Goal: Find specific page/section: Find specific page/section

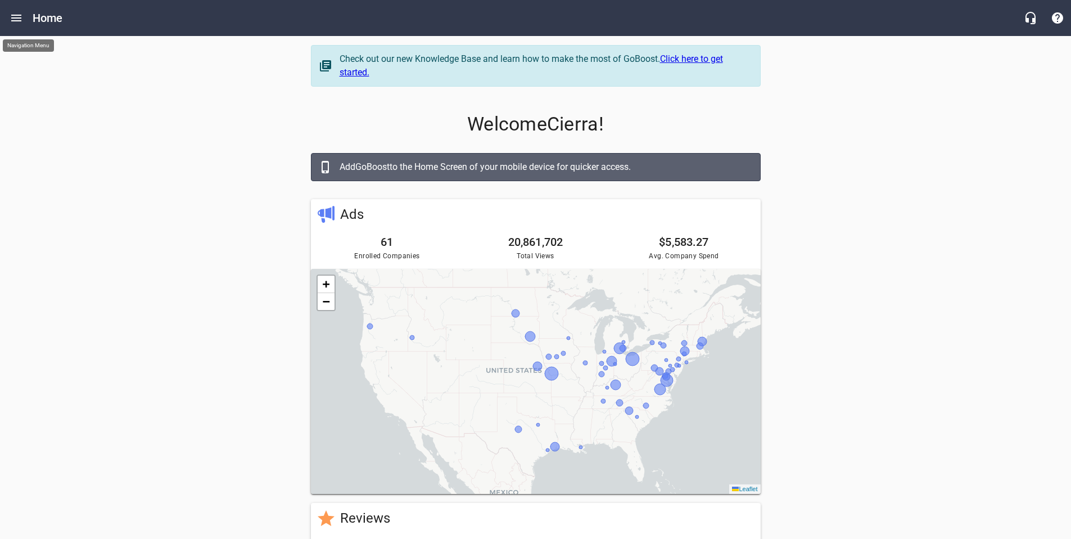
click at [18, 18] on icon "Open drawer" at bounding box center [16, 18] width 10 height 7
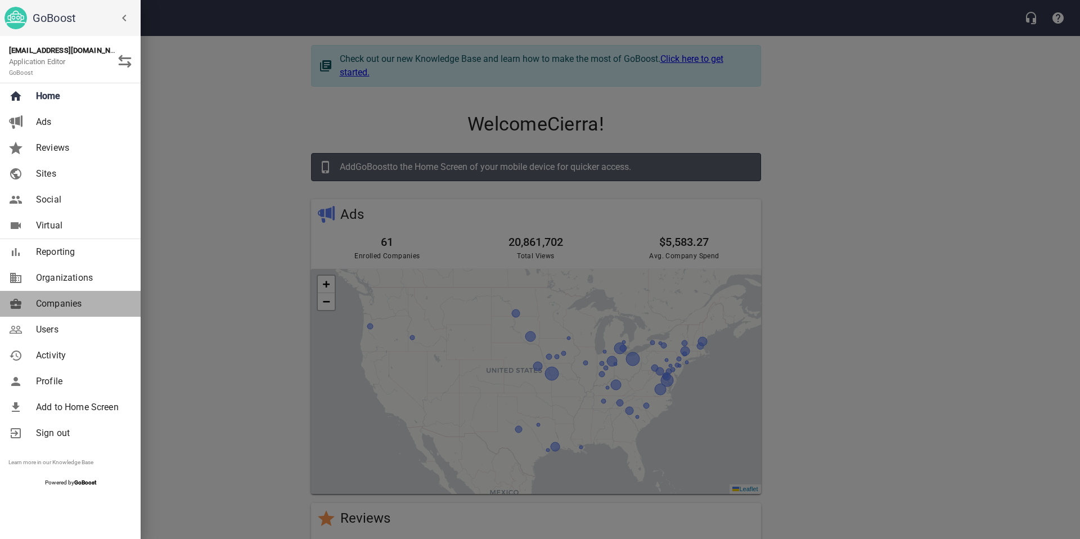
click at [67, 315] on link "Companies" at bounding box center [70, 304] width 141 height 26
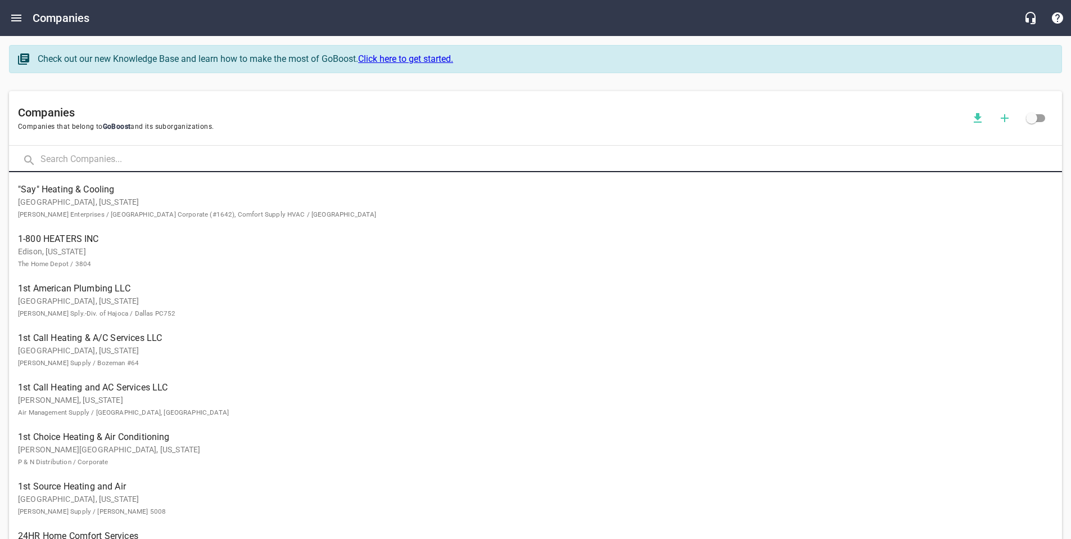
click at [132, 161] on input "text" at bounding box center [551, 160] width 1022 height 24
type input "s"
type input "frontier"
click button at bounding box center [0, 0] width 0 height 0
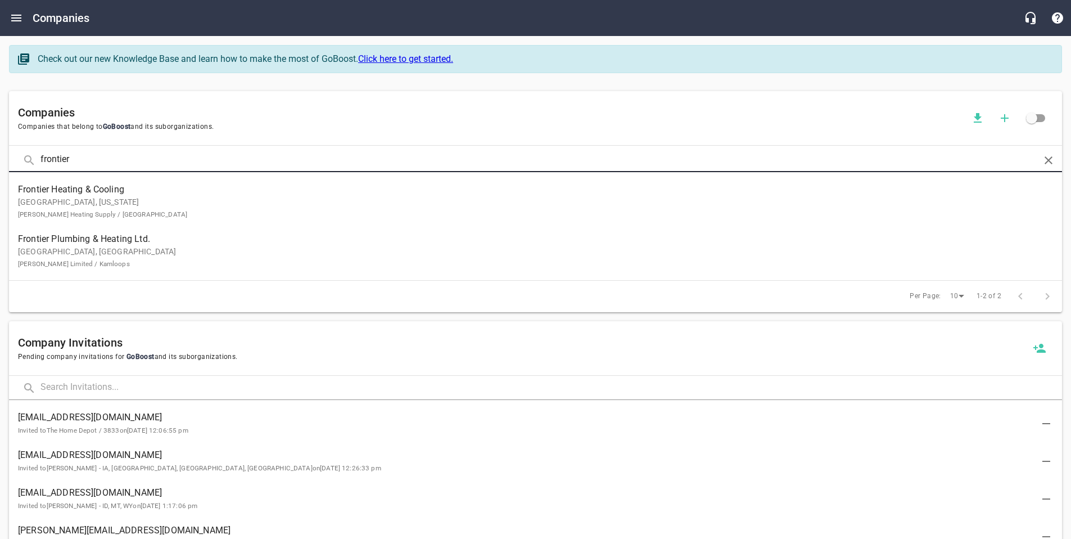
click at [151, 242] on span "Frontier Plumbing & Heating Ltd." at bounding box center [526, 238] width 1017 height 13
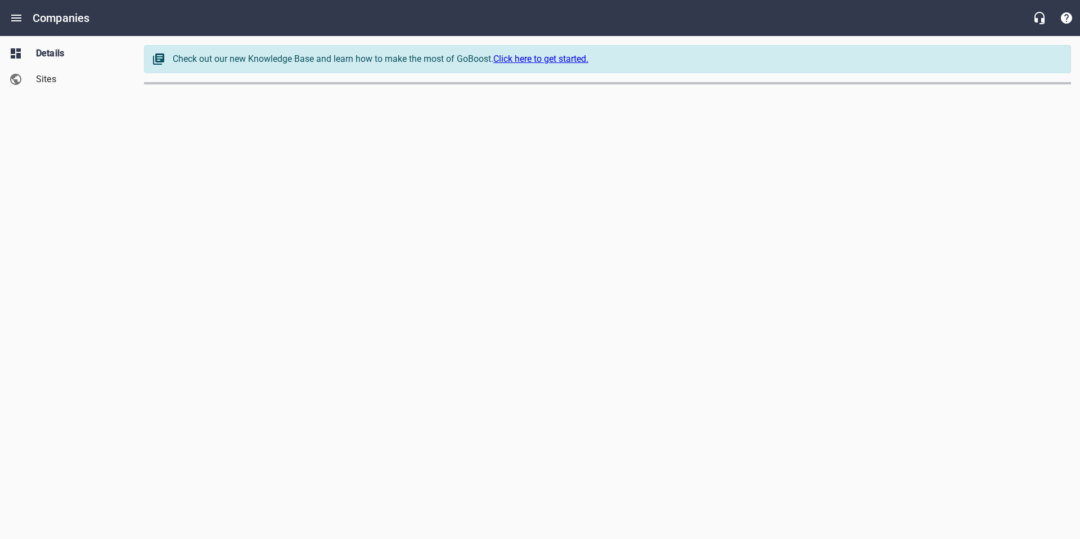
select select "[GEOGRAPHIC_DATA]"
select select "62"
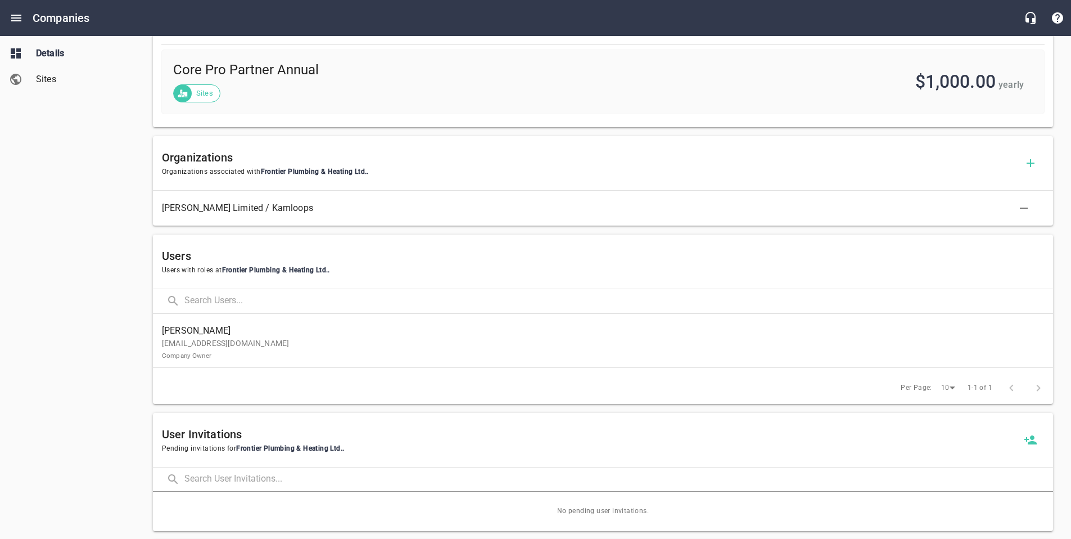
scroll to position [479, 0]
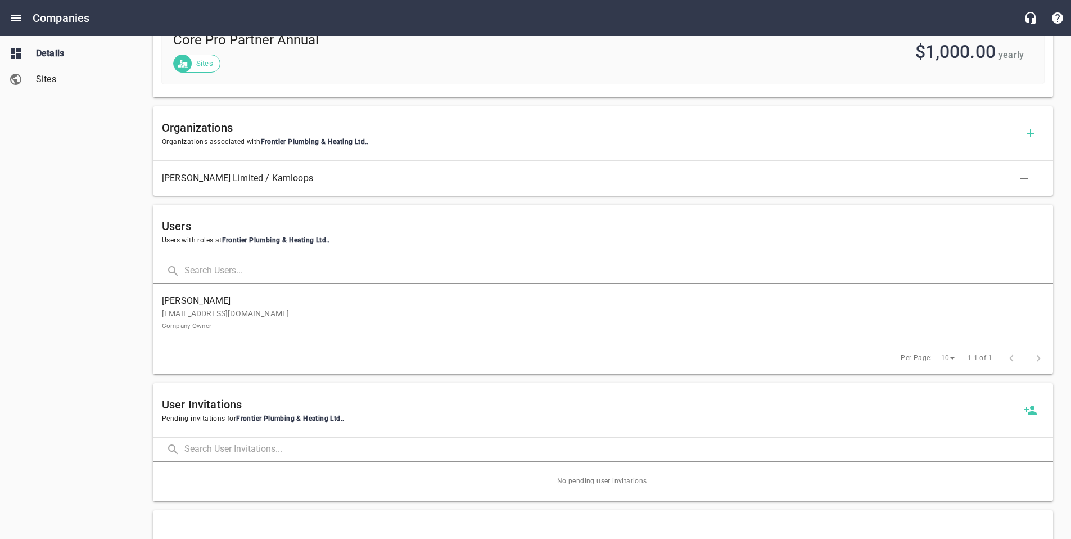
click at [458, 308] on p "[EMAIL_ADDRESS][DOMAIN_NAME] Company Owner" at bounding box center [598, 320] width 873 height 24
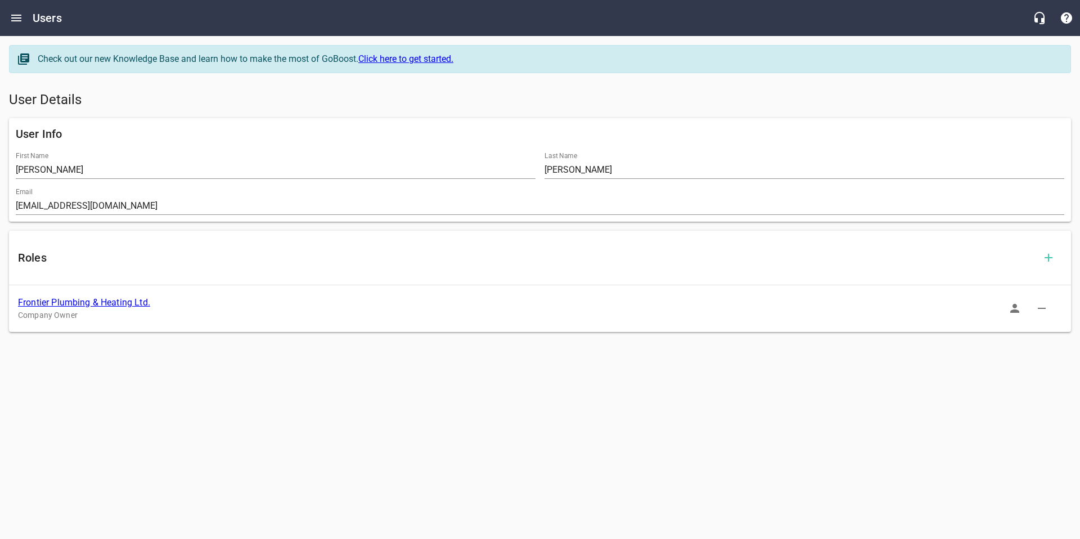
click at [1013, 312] on icon "button" at bounding box center [1014, 308] width 9 height 9
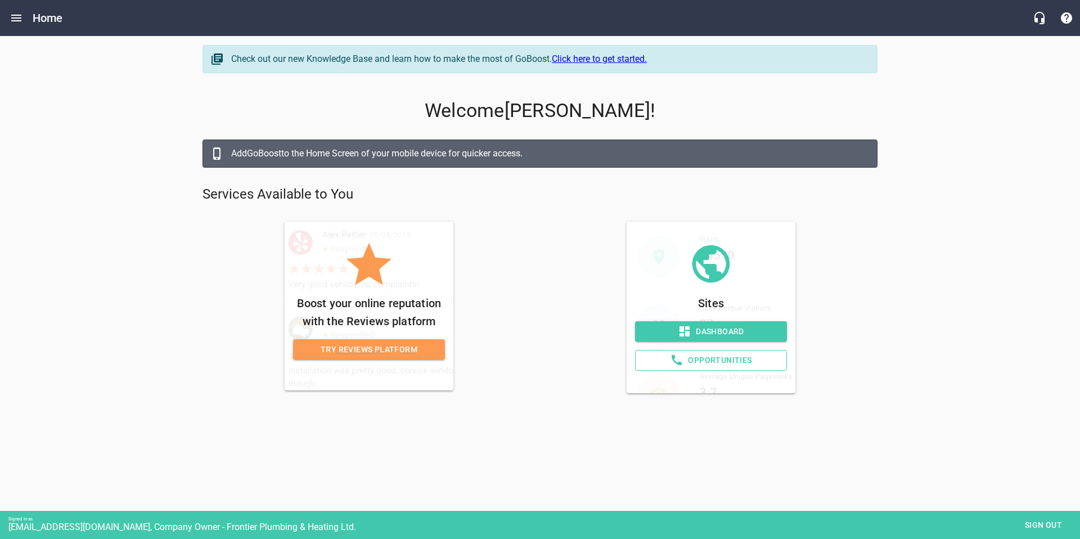
click at [730, 328] on span "Dashboard" at bounding box center [711, 332] width 134 height 14
